Goal: Navigation & Orientation: Go to known website

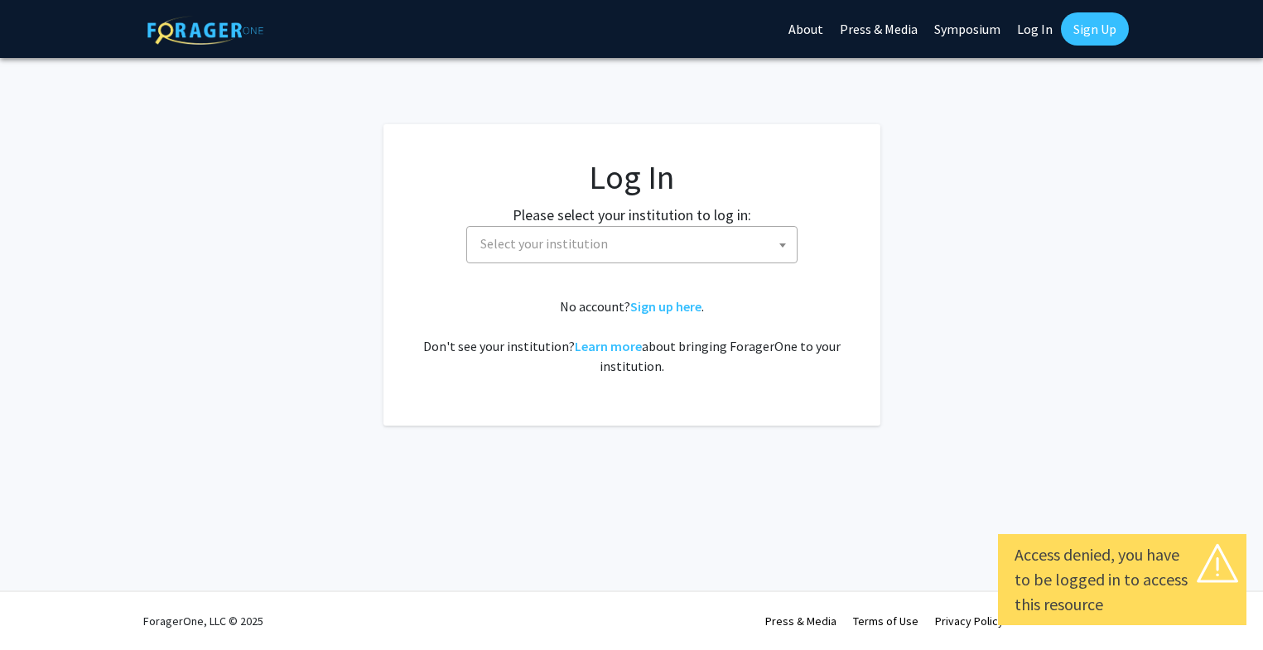
select select
click at [621, 248] on span "Select your institution" at bounding box center [635, 244] width 323 height 34
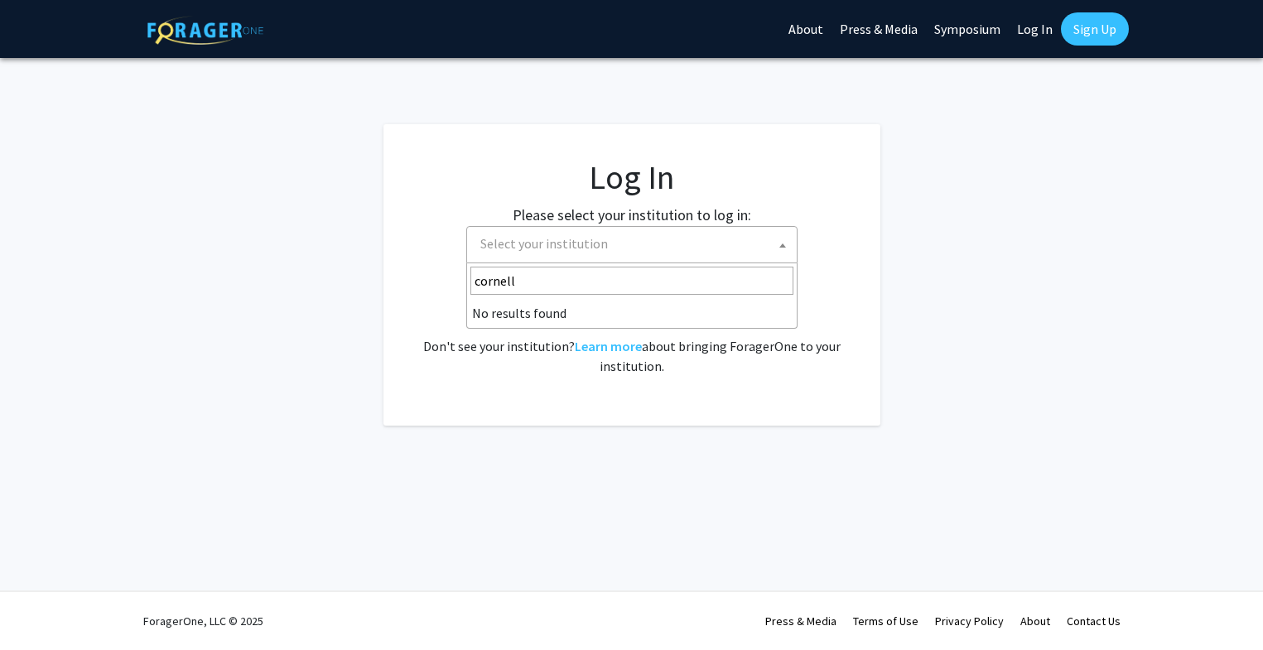
type input "cornell"
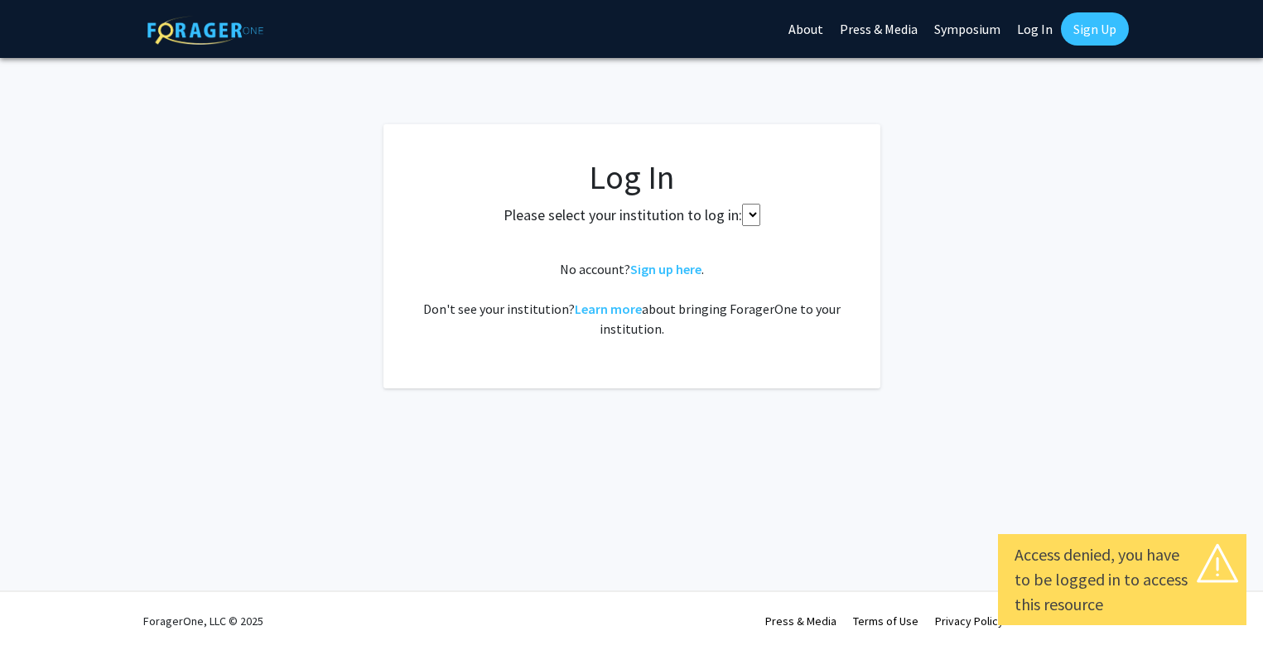
select select
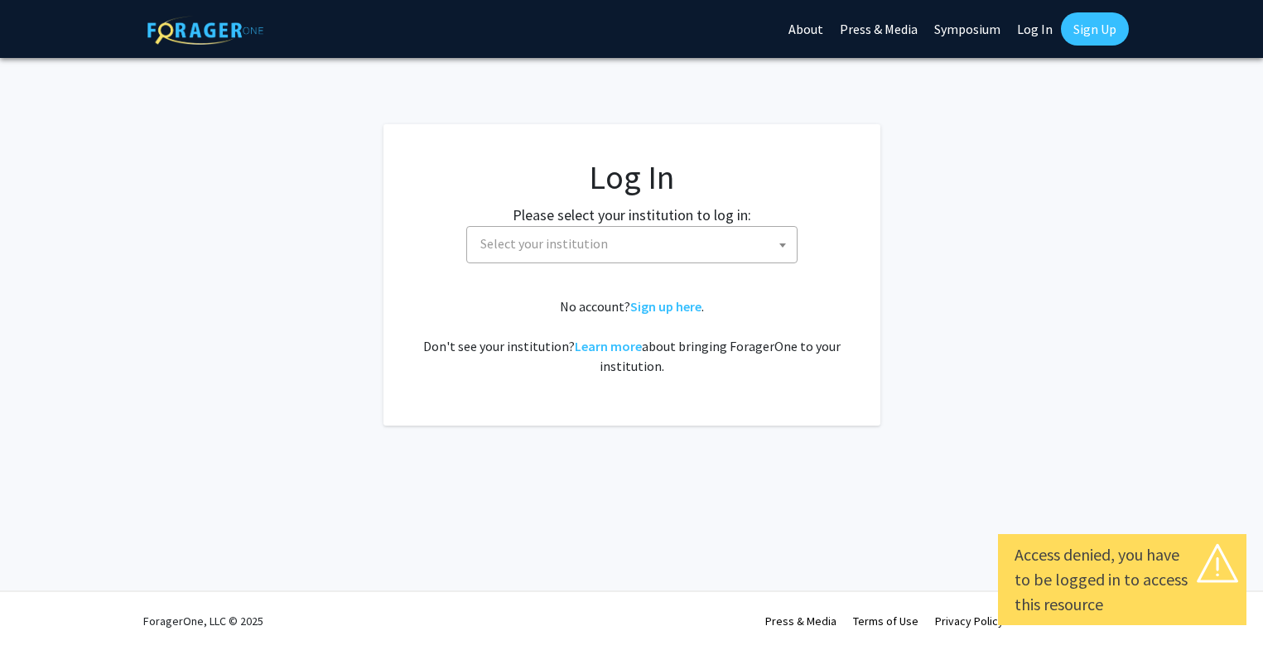
click at [528, 248] on span "Select your institution" at bounding box center [544, 243] width 128 height 17
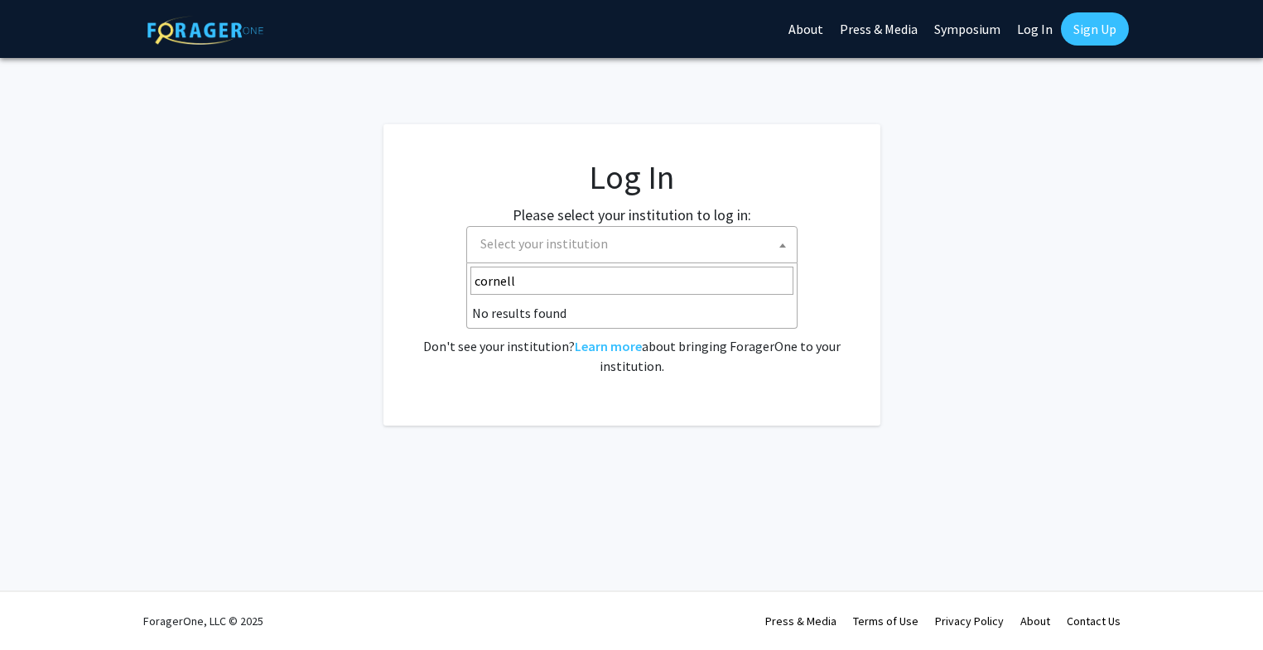
type input "cornell"
click at [503, 238] on span "Select your institution" at bounding box center [544, 243] width 128 height 17
click at [517, 243] on span "Select your institution" at bounding box center [544, 243] width 128 height 17
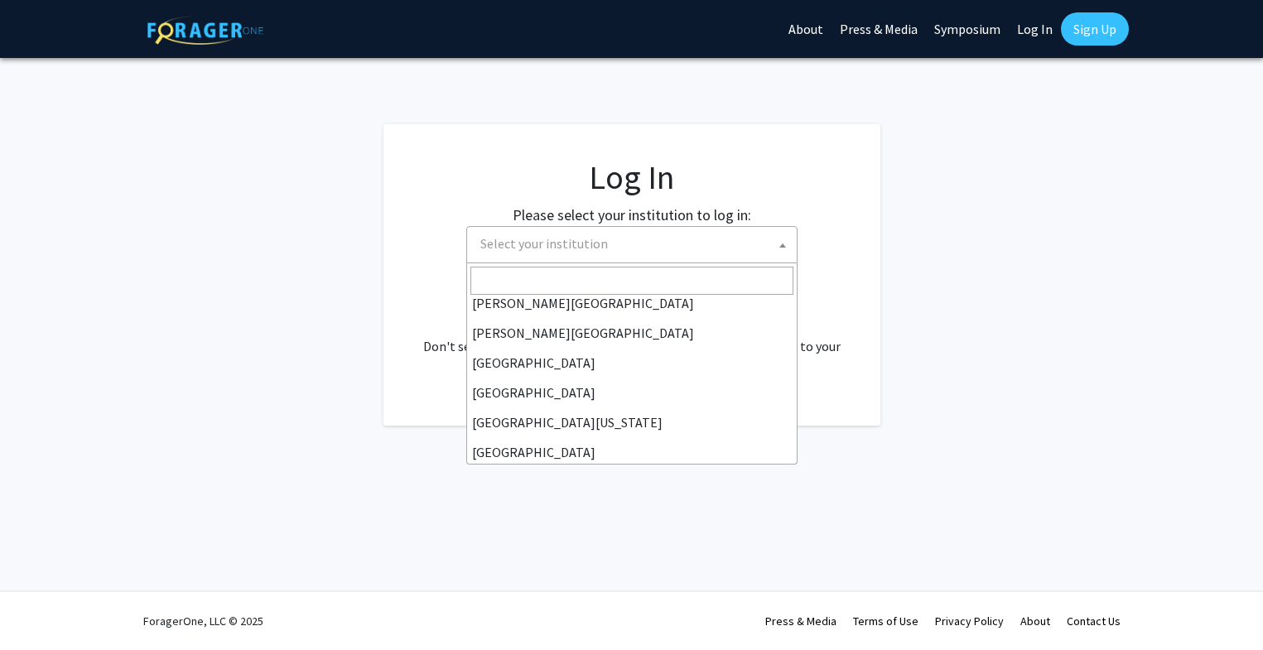
scroll to position [67, 0]
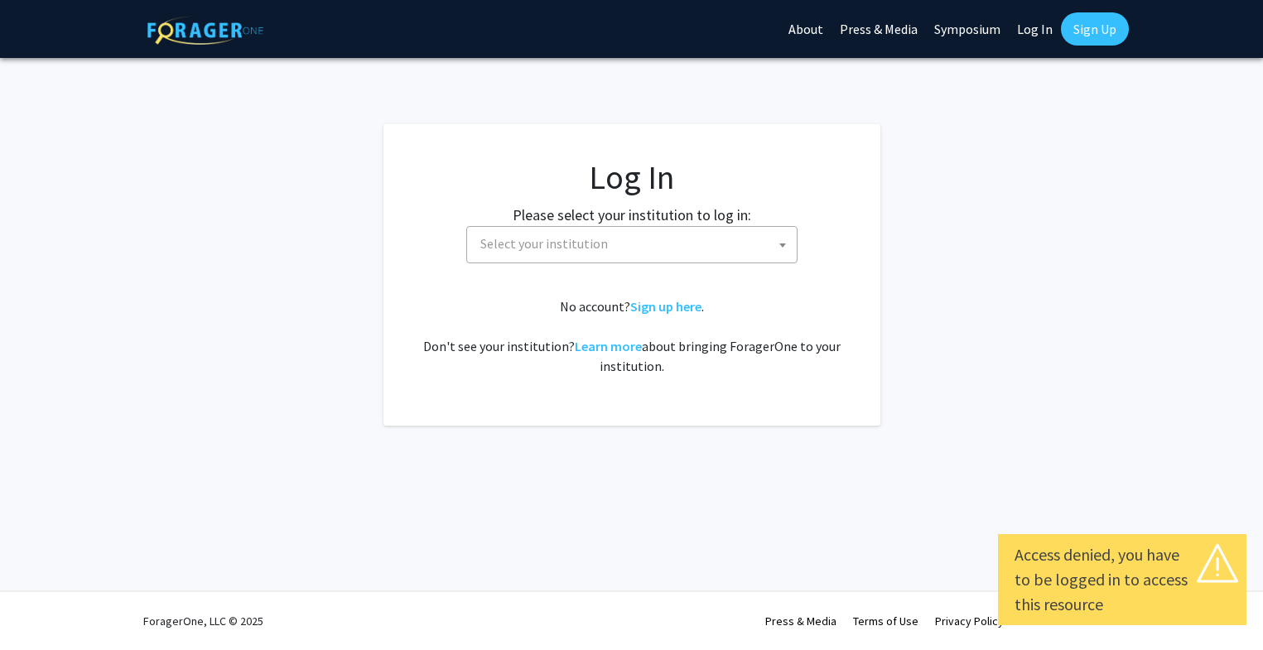
select select
click at [596, 247] on span "Select your institution" at bounding box center [544, 243] width 128 height 17
type input "c"
